Goal: Task Accomplishment & Management: Manage account settings

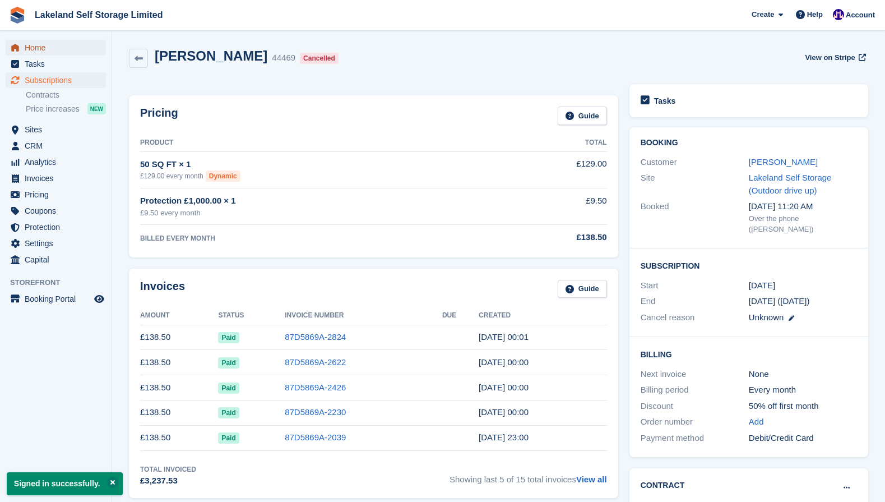
click at [40, 47] on span "Home" at bounding box center [58, 48] width 67 height 16
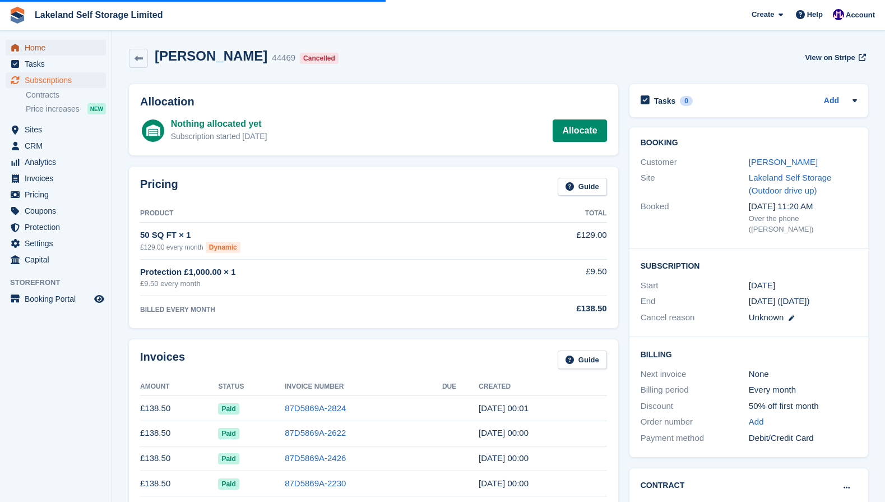
click at [45, 47] on span "Home" at bounding box center [58, 48] width 67 height 16
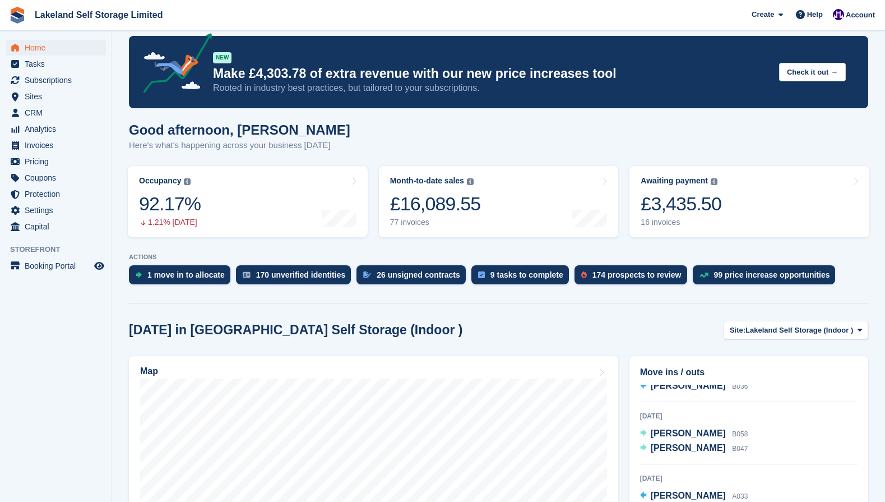
scroll to position [14, 0]
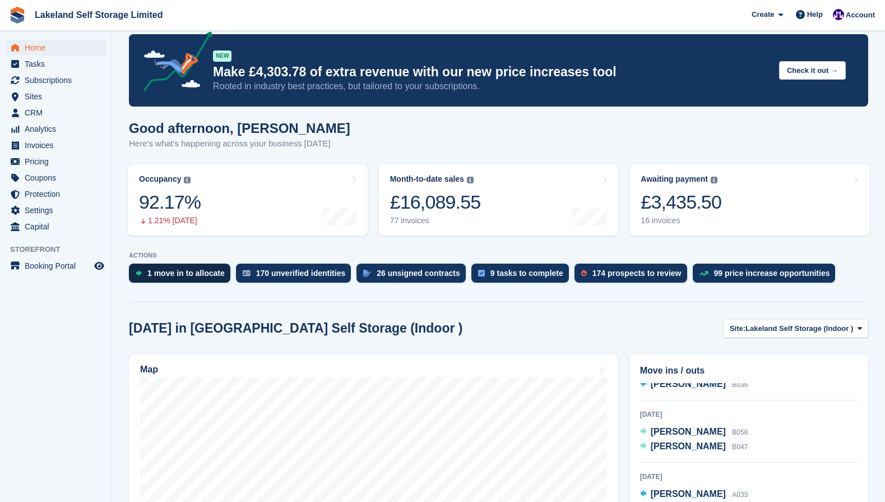
click at [199, 271] on div "1 move in to allocate" at bounding box center [185, 272] width 77 height 9
click at [179, 270] on div "1 move in to allocate" at bounding box center [185, 272] width 77 height 9
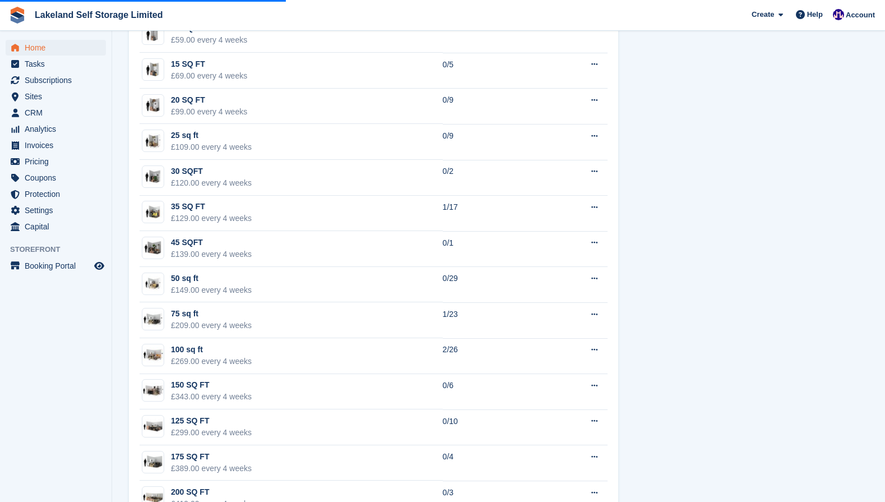
scroll to position [711, 0]
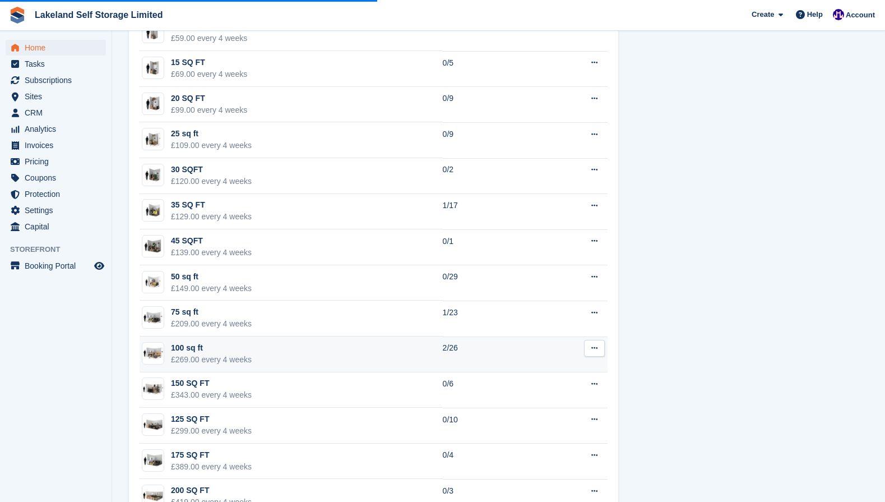
click at [595, 347] on icon at bounding box center [594, 347] width 6 height 7
click at [540, 370] on p "Edit unit type" at bounding box center [551, 370] width 98 height 15
click at [523, 369] on p "Edit unit type" at bounding box center [551, 370] width 98 height 15
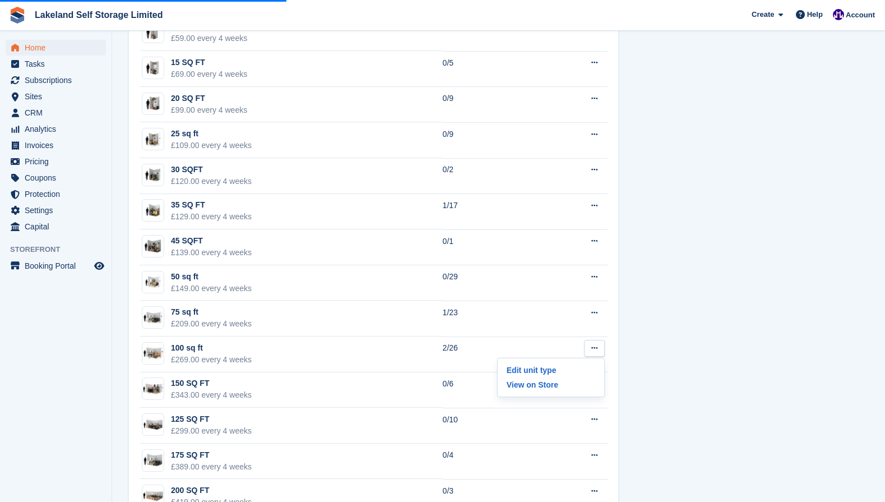
click at [724, 381] on div "Unit availability 4 available Name Available 10 SQFT £59.00 every 4 weeks 0/1 E…" at bounding box center [498, 260] width 750 height 610
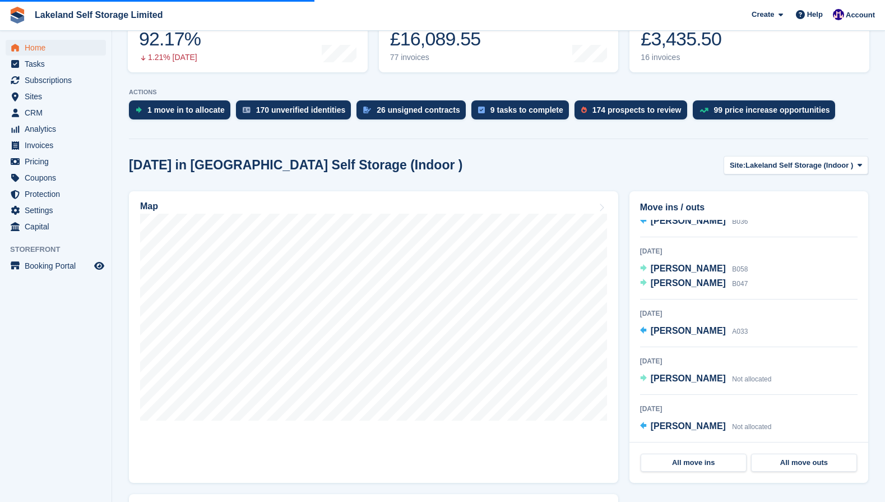
scroll to position [0, 0]
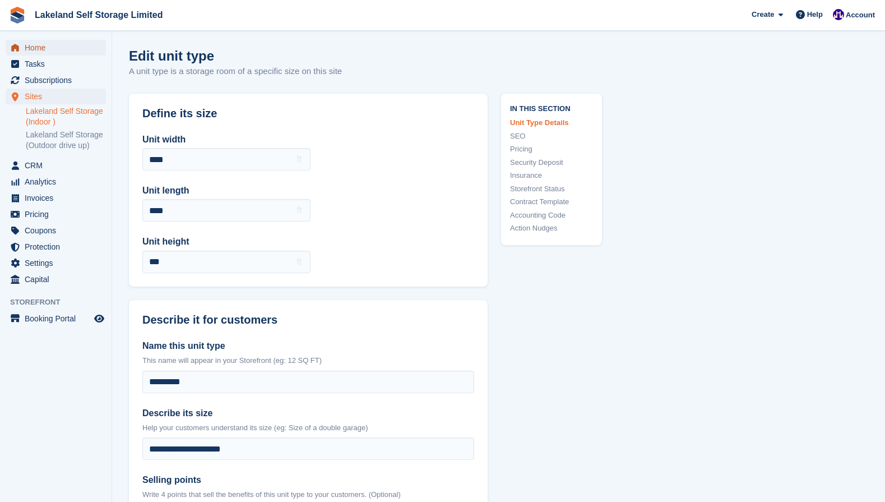
click at [36, 48] on span "Home" at bounding box center [58, 48] width 67 height 16
